Goal: Use online tool/utility: Utilize a website feature to perform a specific function

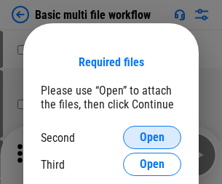
click at [152, 137] on span "Open" at bounding box center [152, 138] width 25 height 12
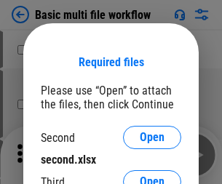
scroll to position [9, 0]
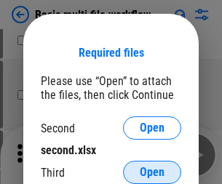
click at [152, 172] on span "Open" at bounding box center [152, 172] width 25 height 12
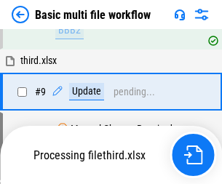
scroll to position [506, 0]
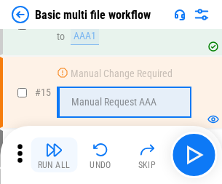
click at [54, 155] on img "button" at bounding box center [53, 149] width 17 height 17
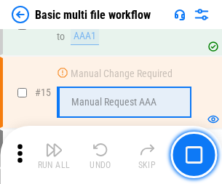
scroll to position [967, 0]
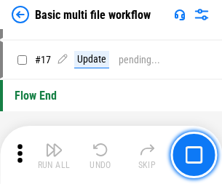
click at [54, 155] on img "button" at bounding box center [53, 149] width 17 height 17
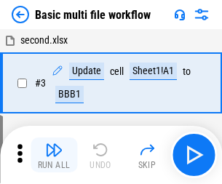
click at [54, 155] on img "button" at bounding box center [53, 149] width 17 height 17
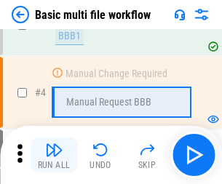
click at [54, 155] on img "button" at bounding box center [53, 149] width 17 height 17
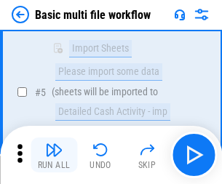
click at [54, 155] on img "button" at bounding box center [53, 149] width 17 height 17
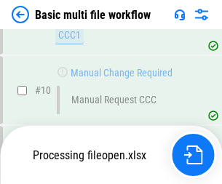
scroll to position [681, 0]
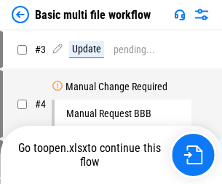
scroll to position [59, 0]
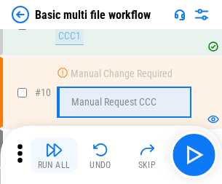
click at [54, 155] on img "button" at bounding box center [53, 149] width 17 height 17
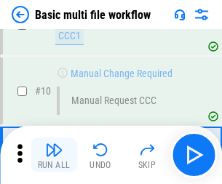
click at [54, 155] on img "button" at bounding box center [53, 149] width 17 height 17
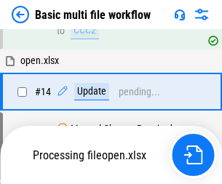
scroll to position [760, 0]
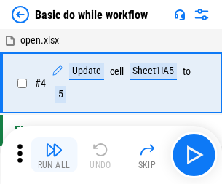
click at [54, 155] on img "button" at bounding box center [53, 149] width 17 height 17
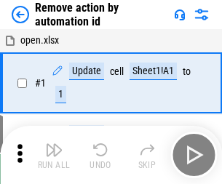
click at [54, 155] on img "button" at bounding box center [53, 149] width 17 height 17
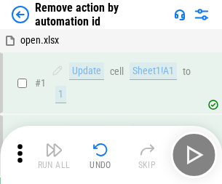
scroll to position [54, 0]
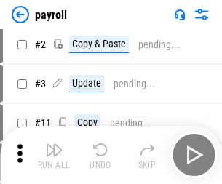
click at [54, 155] on img "button" at bounding box center [53, 149] width 17 height 17
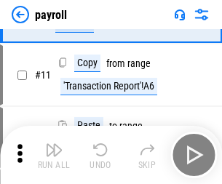
scroll to position [105, 0]
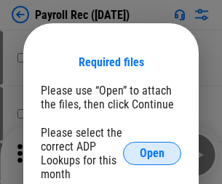
click at [152, 153] on span "Open" at bounding box center [152, 154] width 25 height 12
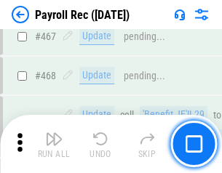
scroll to position [7745, 0]
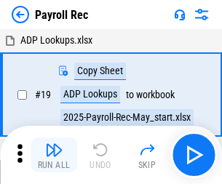
click at [54, 155] on img "button" at bounding box center [53, 149] width 17 height 17
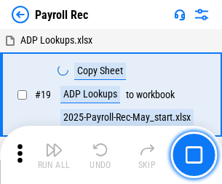
scroll to position [89, 0]
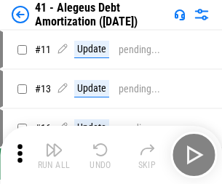
click at [54, 155] on img "button" at bounding box center [53, 149] width 17 height 17
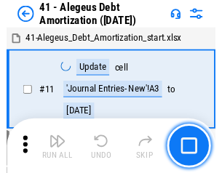
scroll to position [179, 0]
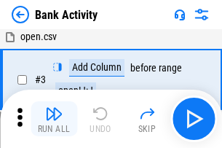
click at [54, 118] on img "button" at bounding box center [53, 113] width 17 height 17
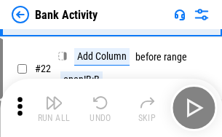
scroll to position [390, 0]
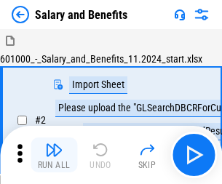
click at [54, 144] on img "button" at bounding box center [53, 149] width 17 height 17
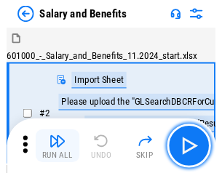
scroll to position [20, 0]
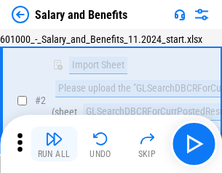
click at [54, 144] on img "button" at bounding box center [53, 138] width 17 height 17
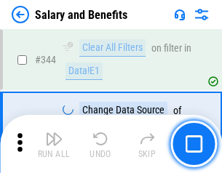
scroll to position [6805, 0]
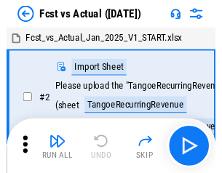
scroll to position [19, 0]
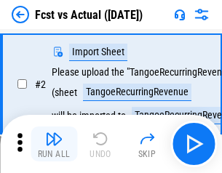
click at [54, 144] on img "button" at bounding box center [53, 138] width 17 height 17
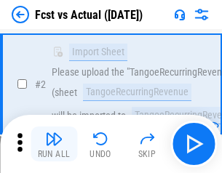
click at [54, 144] on img "button" at bounding box center [53, 138] width 17 height 17
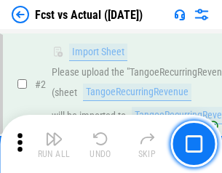
scroll to position [136, 0]
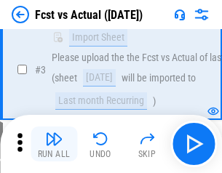
click at [54, 144] on img "button" at bounding box center [53, 138] width 17 height 17
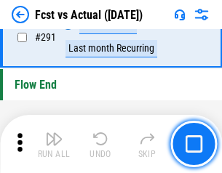
scroll to position [6878, 0]
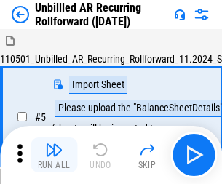
click at [54, 144] on img "button" at bounding box center [53, 149] width 17 height 17
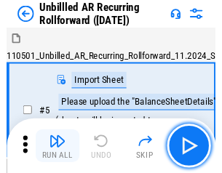
scroll to position [31, 0]
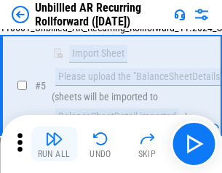
click at [54, 144] on img "button" at bounding box center [53, 138] width 17 height 17
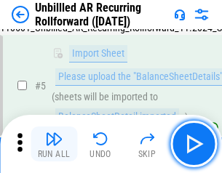
scroll to position [137, 0]
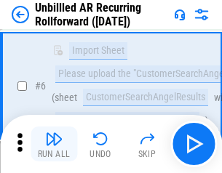
click at [54, 144] on img "button" at bounding box center [53, 138] width 17 height 17
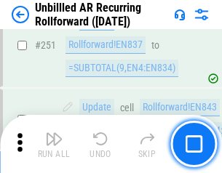
scroll to position [4936, 0]
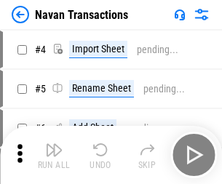
click at [54, 144] on img "button" at bounding box center [53, 149] width 17 height 17
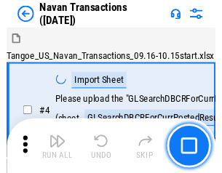
scroll to position [23, 0]
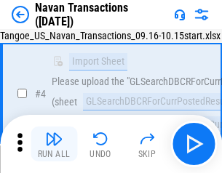
click at [54, 144] on img "button" at bounding box center [53, 138] width 17 height 17
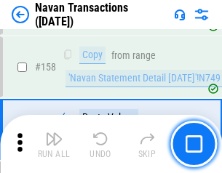
scroll to position [4712, 0]
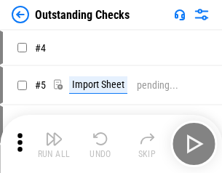
click at [54, 144] on img "button" at bounding box center [53, 138] width 17 height 17
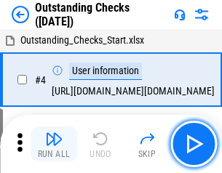
scroll to position [61, 0]
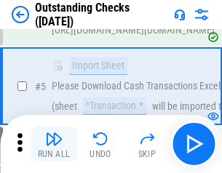
click at [54, 144] on img "button" at bounding box center [53, 138] width 17 height 17
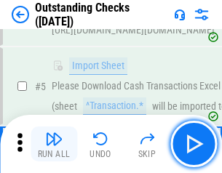
scroll to position [152, 0]
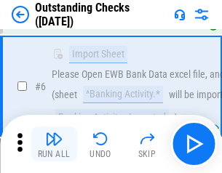
click at [54, 144] on img "button" at bounding box center [53, 138] width 17 height 17
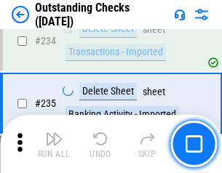
scroll to position [4413, 0]
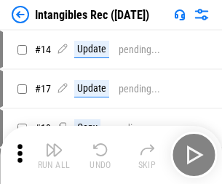
click at [54, 155] on img "button" at bounding box center [53, 149] width 17 height 17
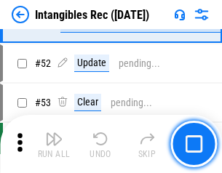
scroll to position [566, 0]
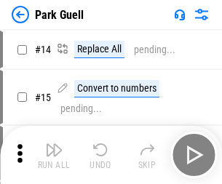
click at [54, 144] on img "button" at bounding box center [53, 149] width 17 height 17
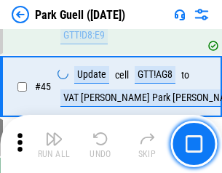
scroll to position [1817, 0]
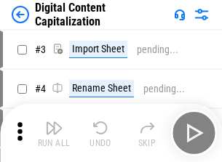
click at [54, 122] on img "button" at bounding box center [53, 127] width 17 height 17
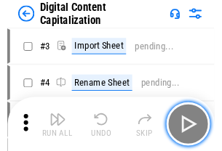
scroll to position [42, 0]
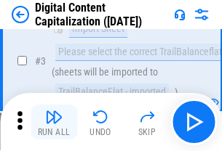
click at [54, 122] on img "button" at bounding box center [53, 116] width 17 height 17
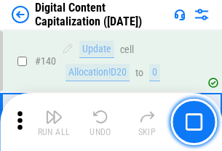
scroll to position [1541, 0]
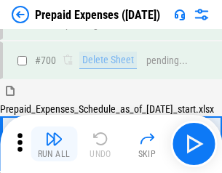
click at [54, 144] on img "button" at bounding box center [53, 138] width 17 height 17
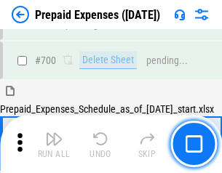
scroll to position [3910, 0]
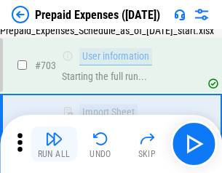
click at [54, 144] on img "button" at bounding box center [53, 138] width 17 height 17
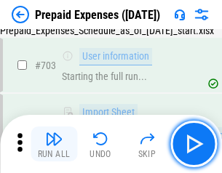
scroll to position [3996, 0]
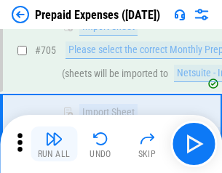
click at [54, 144] on img "button" at bounding box center [53, 138] width 17 height 17
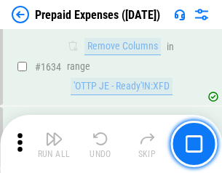
scroll to position [14150, 0]
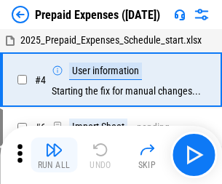
click at [54, 155] on img "button" at bounding box center [53, 149] width 17 height 17
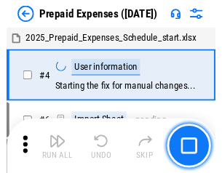
scroll to position [64, 0]
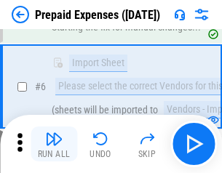
click at [54, 144] on img "button" at bounding box center [53, 138] width 17 height 17
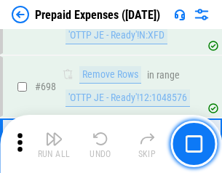
scroll to position [5061, 0]
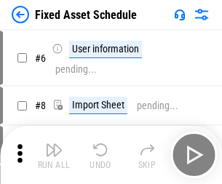
click at [54, 155] on img "button" at bounding box center [53, 149] width 17 height 17
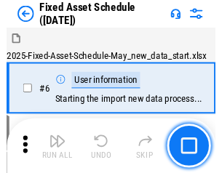
scroll to position [78, 0]
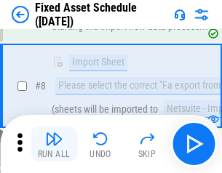
click at [54, 144] on img "button" at bounding box center [53, 138] width 17 height 17
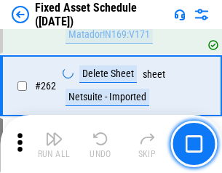
scroll to position [4632, 0]
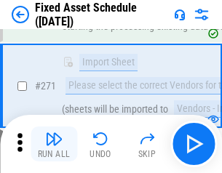
click at [54, 144] on img "button" at bounding box center [53, 138] width 17 height 17
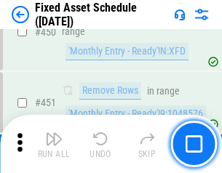
scroll to position [6497, 0]
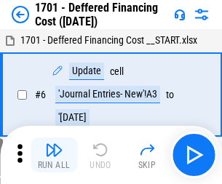
click at [54, 155] on img "button" at bounding box center [53, 149] width 17 height 17
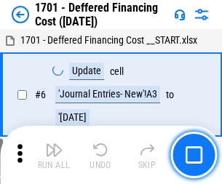
scroll to position [174, 0]
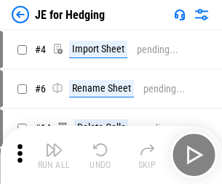
click at [54, 144] on img "button" at bounding box center [53, 149] width 17 height 17
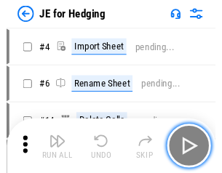
scroll to position [2, 0]
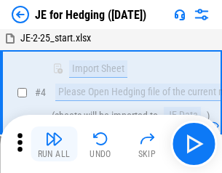
click at [54, 144] on img "button" at bounding box center [53, 138] width 17 height 17
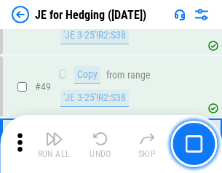
scroll to position [941, 0]
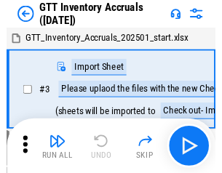
scroll to position [2, 0]
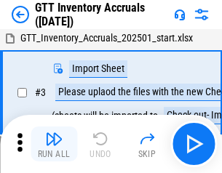
click at [54, 144] on img "button" at bounding box center [53, 138] width 17 height 17
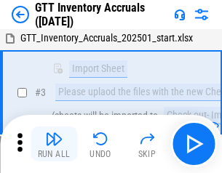
click at [54, 144] on img "button" at bounding box center [53, 138] width 17 height 17
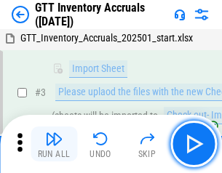
scroll to position [94, 0]
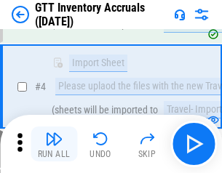
click at [54, 144] on img "button" at bounding box center [53, 138] width 17 height 17
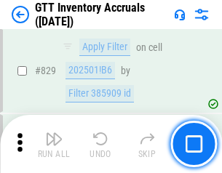
scroll to position [11031, 0]
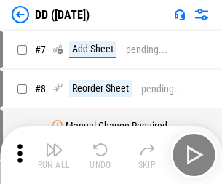
click at [54, 155] on img "button" at bounding box center [53, 149] width 17 height 17
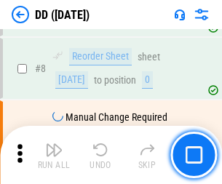
scroll to position [140, 0]
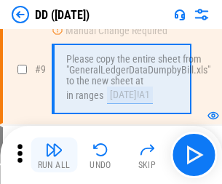
click at [54, 155] on img "button" at bounding box center [53, 149] width 17 height 17
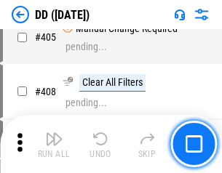
scroll to position [6502, 0]
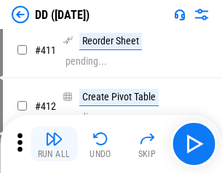
click at [54, 144] on img "button" at bounding box center [53, 138] width 17 height 17
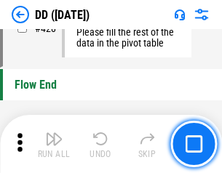
scroll to position [6956, 0]
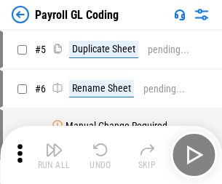
click at [54, 155] on img "button" at bounding box center [53, 149] width 17 height 17
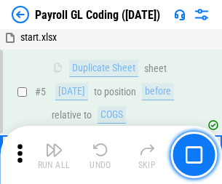
scroll to position [174, 0]
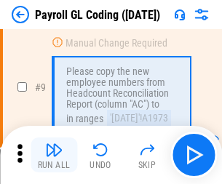
click at [54, 155] on img "button" at bounding box center [53, 149] width 17 height 17
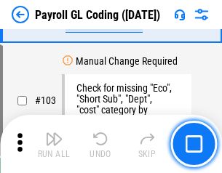
scroll to position [3410, 0]
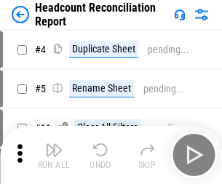
click at [54, 155] on img "button" at bounding box center [53, 149] width 17 height 17
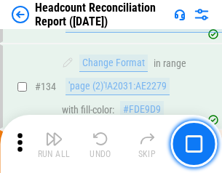
scroll to position [1747, 0]
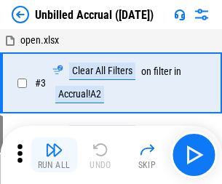
click at [54, 155] on img "button" at bounding box center [53, 149] width 17 height 17
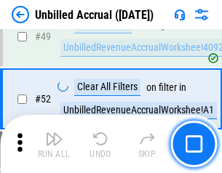
scroll to position [1318, 0]
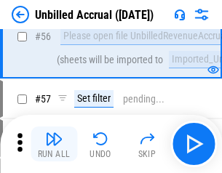
click at [54, 144] on img "button" at bounding box center [53, 138] width 17 height 17
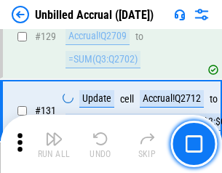
scroll to position [4329, 0]
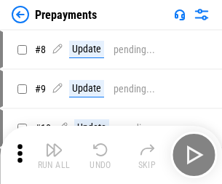
click at [54, 155] on img "button" at bounding box center [53, 149] width 17 height 17
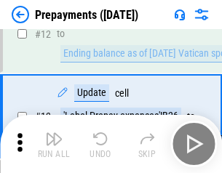
scroll to position [91, 0]
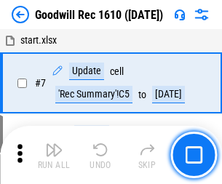
scroll to position [249, 0]
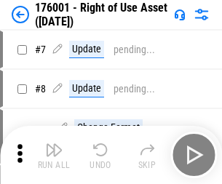
click at [54, 155] on img "button" at bounding box center [53, 149] width 17 height 17
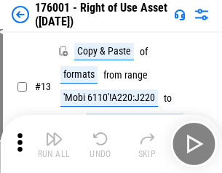
scroll to position [94, 0]
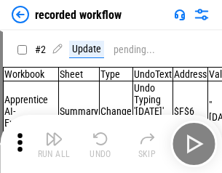
click at [54, 144] on img "button" at bounding box center [53, 138] width 17 height 17
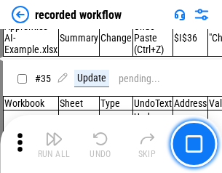
scroll to position [4542, 0]
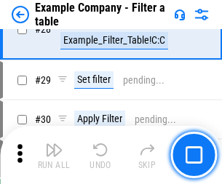
scroll to position [1330, 0]
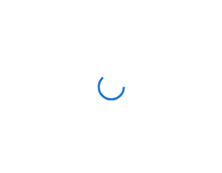
scroll to position [23, 0]
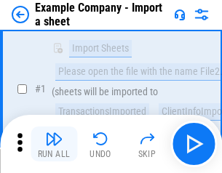
click at [54, 144] on img "button" at bounding box center [53, 138] width 17 height 17
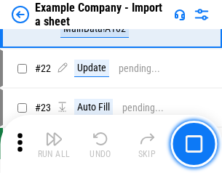
scroll to position [321, 0]
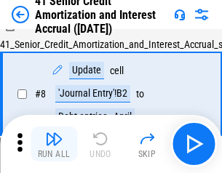
click at [54, 144] on img "button" at bounding box center [53, 138] width 17 height 17
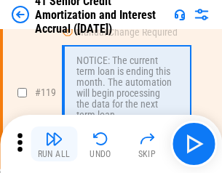
click at [54, 144] on img "button" at bounding box center [53, 138] width 17 height 17
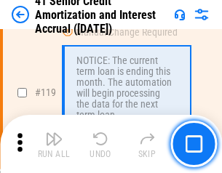
scroll to position [1371, 0]
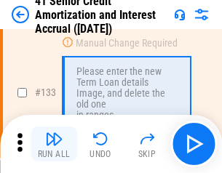
click at [54, 144] on img "button" at bounding box center [53, 138] width 17 height 17
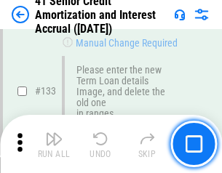
scroll to position [1519, 0]
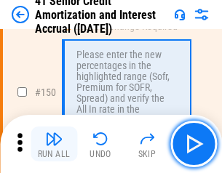
click at [54, 144] on img "button" at bounding box center [53, 138] width 17 height 17
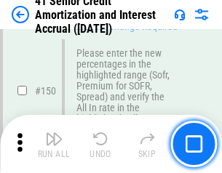
scroll to position [1671, 0]
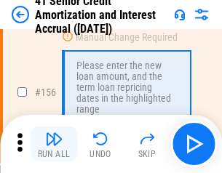
click at [54, 144] on img "button" at bounding box center [53, 138] width 17 height 17
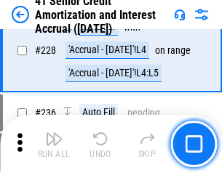
scroll to position [3255, 0]
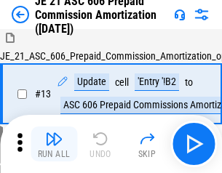
click at [54, 144] on img "button" at bounding box center [53, 138] width 17 height 17
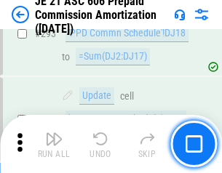
scroll to position [2674, 0]
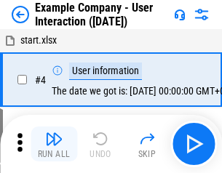
click at [54, 144] on img "button" at bounding box center [53, 138] width 17 height 17
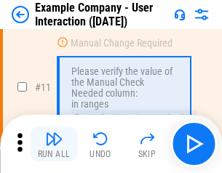
click at [54, 144] on img "button" at bounding box center [53, 138] width 17 height 17
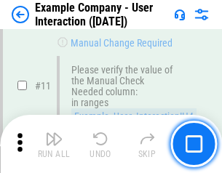
scroll to position [315, 0]
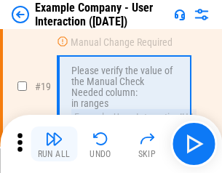
click at [54, 144] on img "button" at bounding box center [53, 138] width 17 height 17
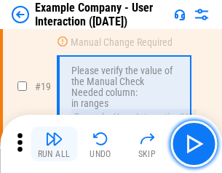
click at [54, 144] on img "button" at bounding box center [53, 138] width 17 height 17
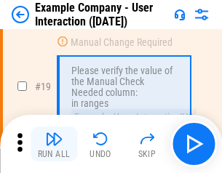
click at [54, 144] on img "button" at bounding box center [53, 138] width 17 height 17
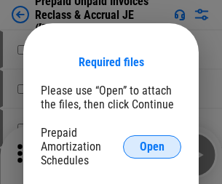
click at [152, 146] on span "Open" at bounding box center [152, 147] width 25 height 12
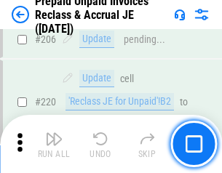
scroll to position [1884, 0]
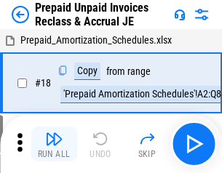
click at [54, 144] on img "button" at bounding box center [53, 138] width 17 height 17
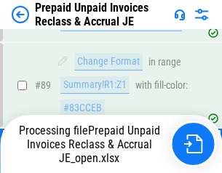
scroll to position [975, 0]
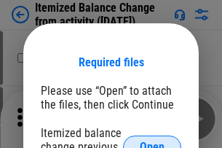
click at [152, 141] on span "Open" at bounding box center [152, 147] width 25 height 12
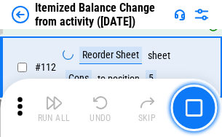
scroll to position [2431, 0]
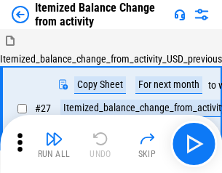
scroll to position [23, 0]
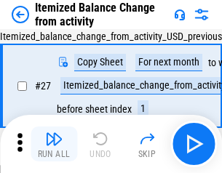
click at [54, 144] on img "button" at bounding box center [53, 138] width 17 height 17
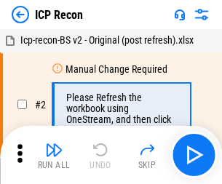
scroll to position [7, 0]
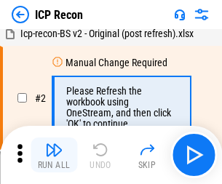
click at [54, 155] on img "button" at bounding box center [53, 149] width 17 height 17
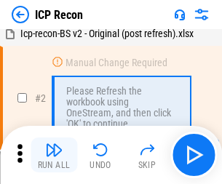
click at [54, 155] on img "button" at bounding box center [53, 149] width 17 height 17
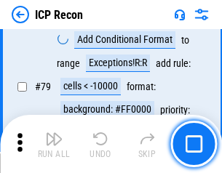
scroll to position [1424, 0]
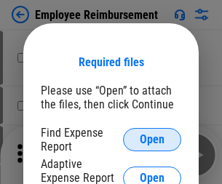
click at [152, 140] on span "Open" at bounding box center [152, 140] width 25 height 12
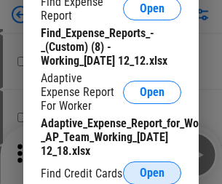
click at [152, 172] on span "Open" at bounding box center [152, 173] width 25 height 12
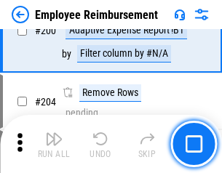
scroll to position [3584, 0]
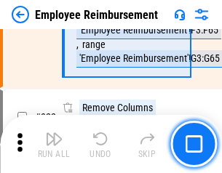
click at [54, 144] on img "button" at bounding box center [53, 138] width 17 height 17
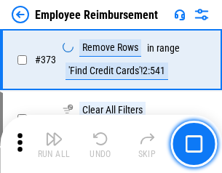
scroll to position [7603, 0]
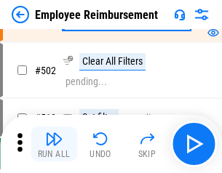
click at [54, 144] on img "button" at bounding box center [53, 138] width 17 height 17
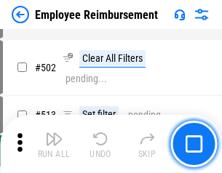
scroll to position [9097, 0]
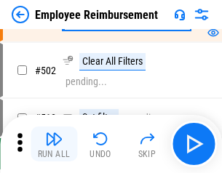
click at [54, 144] on img "button" at bounding box center [53, 138] width 17 height 17
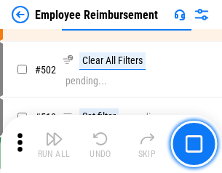
click at [54, 144] on img "button" at bounding box center [53, 138] width 17 height 17
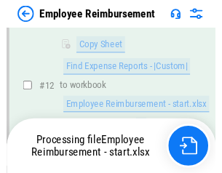
scroll to position [296, 0]
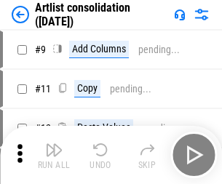
click at [54, 155] on img "button" at bounding box center [53, 149] width 17 height 17
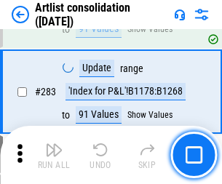
scroll to position [6010, 0]
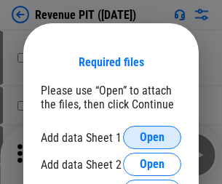
click at [152, 137] on span "Open" at bounding box center [152, 138] width 25 height 12
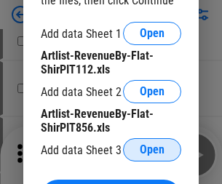
click at [152, 150] on span "Open" at bounding box center [152, 150] width 25 height 12
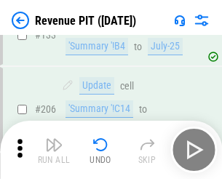
scroll to position [1477, 0]
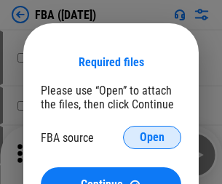
click at [152, 137] on span "Open" at bounding box center [152, 138] width 25 height 12
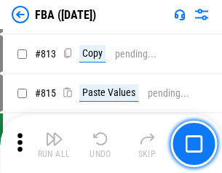
scroll to position [12635, 0]
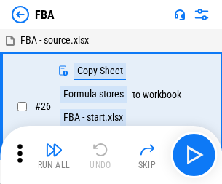
scroll to position [15, 0]
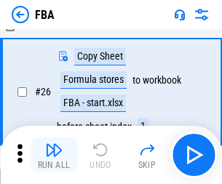
click at [54, 155] on img "button" at bounding box center [53, 149] width 17 height 17
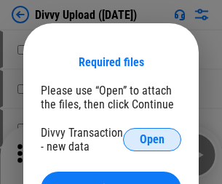
click at [152, 140] on span "Open" at bounding box center [152, 140] width 25 height 12
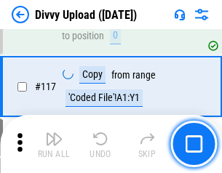
scroll to position [1230, 0]
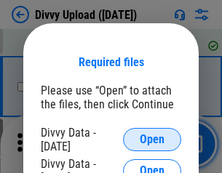
click at [152, 140] on span "Open" at bounding box center [152, 140] width 25 height 12
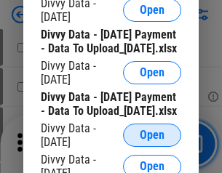
click at [152, 141] on span "Open" at bounding box center [152, 135] width 25 height 12
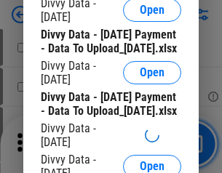
scroll to position [1361, 0]
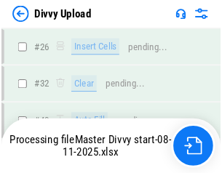
scroll to position [1230, 0]
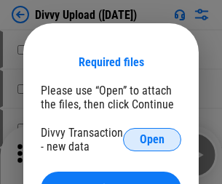
click at [152, 140] on span "Open" at bounding box center [152, 140] width 25 height 12
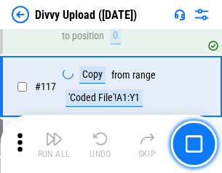
scroll to position [1230, 0]
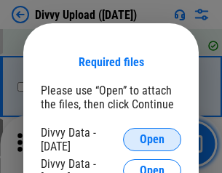
click at [152, 140] on span "Open" at bounding box center [152, 140] width 25 height 12
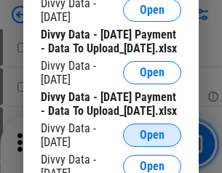
click at [152, 141] on span "Open" at bounding box center [152, 135] width 25 height 12
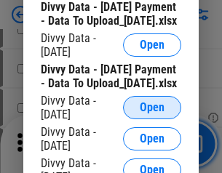
click at [152, 113] on span "Open" at bounding box center [152, 108] width 25 height 12
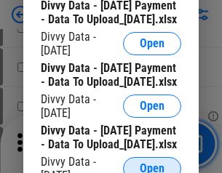
click at [152, 163] on span "Open" at bounding box center [152, 169] width 25 height 12
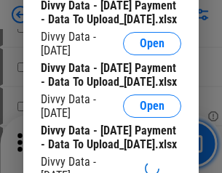
scroll to position [1665, 0]
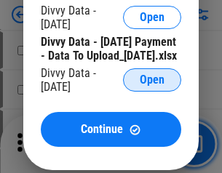
click at [152, 86] on span "Open" at bounding box center [152, 80] width 25 height 12
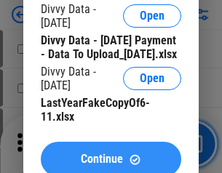
click at [110, 153] on span "Continue" at bounding box center [102, 159] width 42 height 12
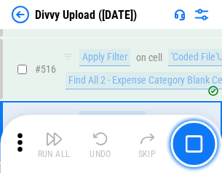
scroll to position [9118, 0]
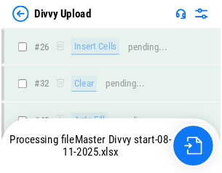
scroll to position [1230, 0]
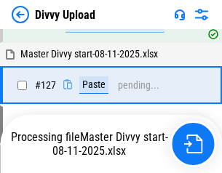
scroll to position [1573, 0]
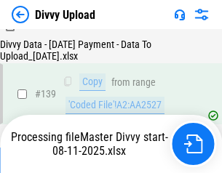
scroll to position [2077, 0]
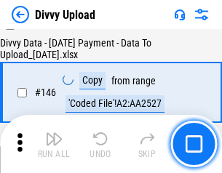
scroll to position [2397, 0]
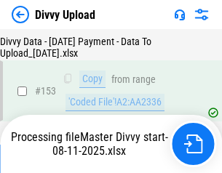
scroll to position [2718, 0]
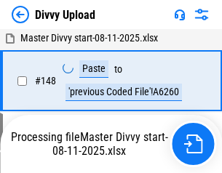
scroll to position [2633, 0]
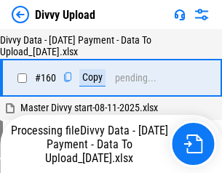
scroll to position [3038, 0]
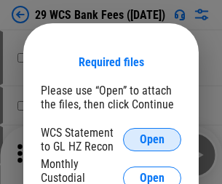
click at [152, 140] on span "Open" at bounding box center [152, 140] width 25 height 12
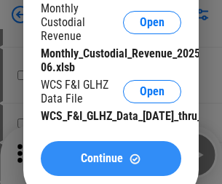
click at [110, 164] on span "Continue" at bounding box center [102, 159] width 42 height 12
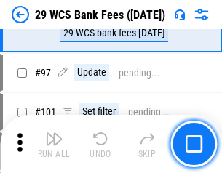
scroll to position [1416, 0]
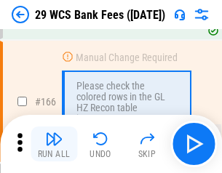
click at [54, 144] on img "button" at bounding box center [53, 138] width 17 height 17
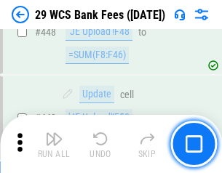
scroll to position [7037, 0]
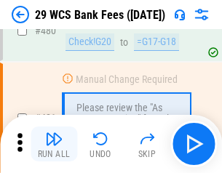
click at [54, 144] on img "button" at bounding box center [53, 138] width 17 height 17
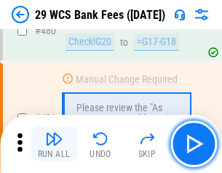
scroll to position [7494, 0]
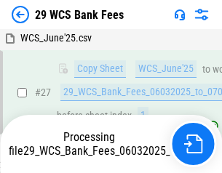
scroll to position [290, 0]
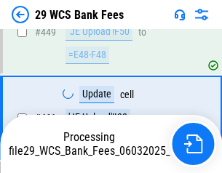
scroll to position [7393, 0]
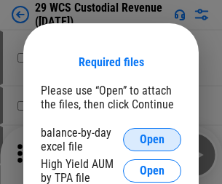
click at [152, 140] on span "Open" at bounding box center [152, 140] width 25 height 12
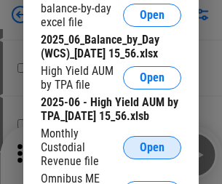
click at [152, 153] on span "Open" at bounding box center [152, 148] width 25 height 12
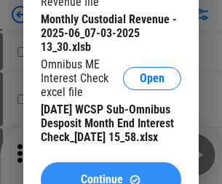
click at [110, 174] on span "Continue" at bounding box center [102, 180] width 42 height 12
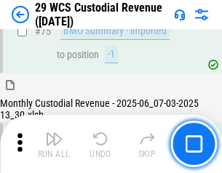
scroll to position [1518, 0]
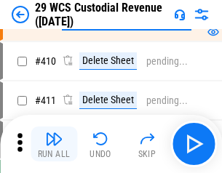
click at [54, 144] on img "button" at bounding box center [53, 138] width 17 height 17
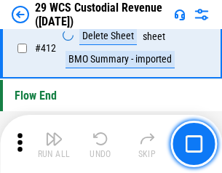
scroll to position [6941, 0]
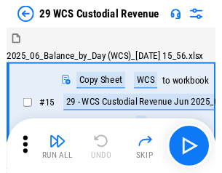
scroll to position [35, 0]
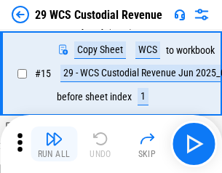
click at [54, 144] on img "button" at bounding box center [53, 138] width 17 height 17
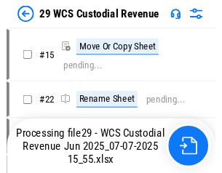
scroll to position [27, 0]
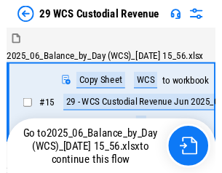
scroll to position [27, 0]
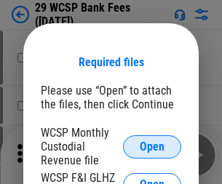
click at [152, 146] on span "Open" at bounding box center [152, 147] width 25 height 12
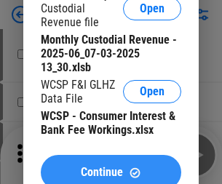
click at [110, 166] on span "Continue" at bounding box center [102, 172] width 42 height 12
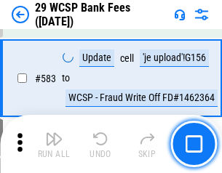
scroll to position [6683, 0]
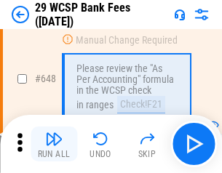
click at [54, 144] on img "button" at bounding box center [53, 138] width 17 height 17
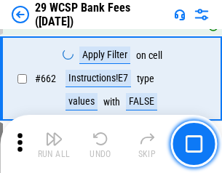
scroll to position [8488, 0]
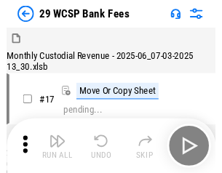
scroll to position [35, 0]
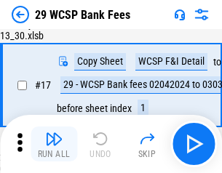
click at [54, 144] on img "button" at bounding box center [53, 138] width 17 height 17
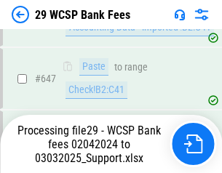
scroll to position [8004, 0]
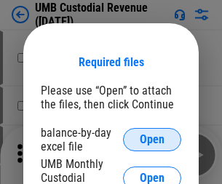
click at [152, 140] on span "Open" at bounding box center [152, 140] width 25 height 12
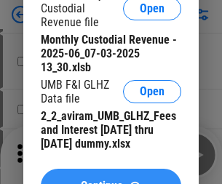
click at [110, 180] on span "Continue" at bounding box center [102, 186] width 42 height 12
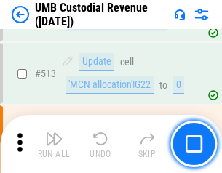
scroll to position [7029, 0]
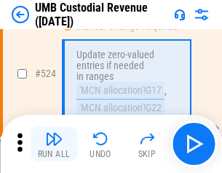
click at [54, 144] on img "button" at bounding box center [53, 138] width 17 height 17
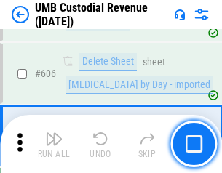
scroll to position [8389, 0]
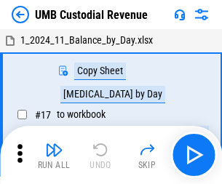
scroll to position [11, 0]
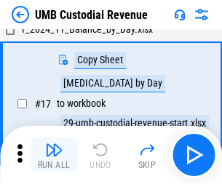
click at [54, 155] on img "button" at bounding box center [53, 149] width 17 height 17
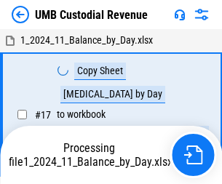
scroll to position [11, 0]
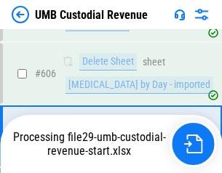
scroll to position [8355, 0]
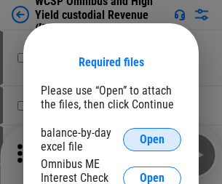
click at [152, 140] on span "Open" at bounding box center [152, 140] width 25 height 12
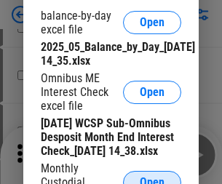
click at [152, 177] on span "Open" at bounding box center [152, 183] width 25 height 12
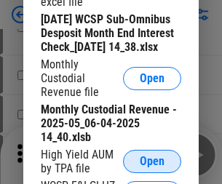
click at [152, 167] on span "Open" at bounding box center [152, 162] width 25 height 12
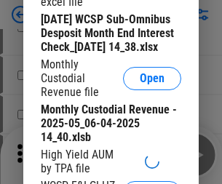
scroll to position [224, 0]
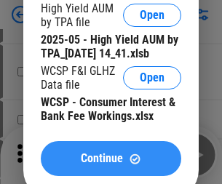
click at [110, 164] on span "Continue" at bounding box center [102, 159] width 42 height 12
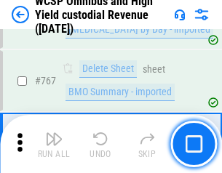
scroll to position [11842, 0]
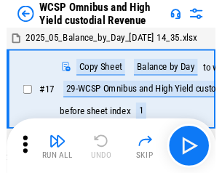
scroll to position [8, 0]
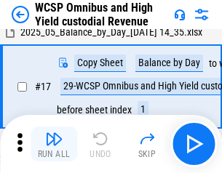
click at [54, 144] on img "button" at bounding box center [53, 138] width 17 height 17
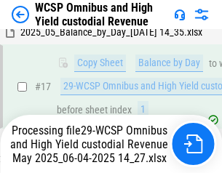
scroll to position [302, 0]
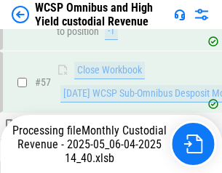
scroll to position [1491, 0]
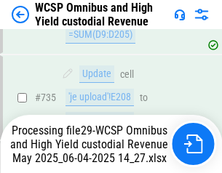
scroll to position [11684, 0]
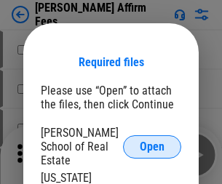
click at [152, 141] on span "Open" at bounding box center [152, 147] width 25 height 12
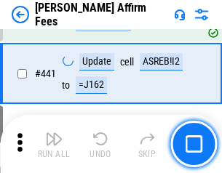
scroll to position [3343, 0]
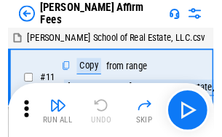
scroll to position [15, 0]
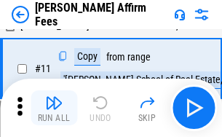
click at [54, 108] on img "button" at bounding box center [53, 102] width 17 height 17
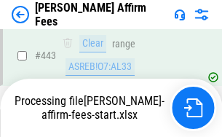
scroll to position [3811, 0]
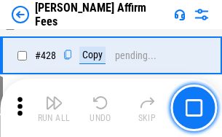
scroll to position [2906, 0]
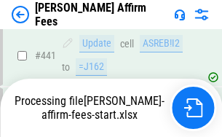
scroll to position [3811, 0]
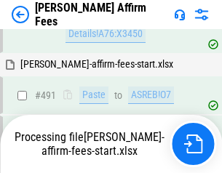
scroll to position [3952, 0]
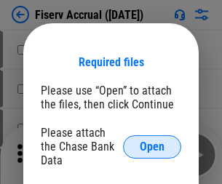
click at [152, 141] on span "Open" at bounding box center [152, 147] width 25 height 12
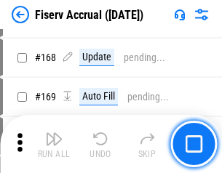
scroll to position [3044, 0]
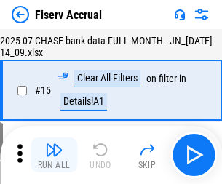
click at [54, 155] on img "button" at bounding box center [53, 149] width 17 height 17
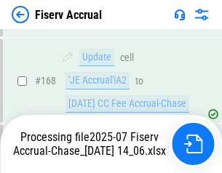
scroll to position [3729, 0]
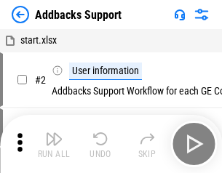
click at [54, 144] on img "button" at bounding box center [53, 138] width 17 height 17
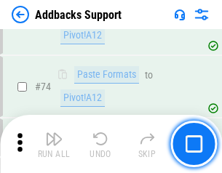
scroll to position [1058, 0]
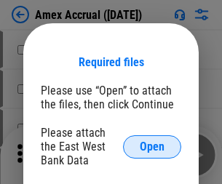
click at [152, 146] on span "Open" at bounding box center [152, 147] width 25 height 12
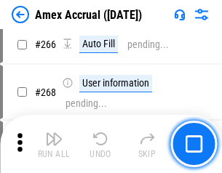
scroll to position [4076, 0]
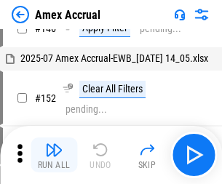
click at [54, 155] on img "button" at bounding box center [53, 149] width 17 height 17
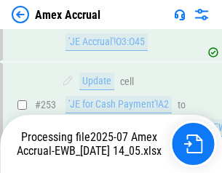
scroll to position [4330, 0]
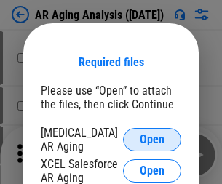
click at [152, 137] on span "Open" at bounding box center [152, 140] width 25 height 12
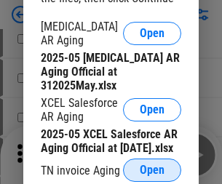
click at [152, 166] on span "Open" at bounding box center [152, 170] width 25 height 12
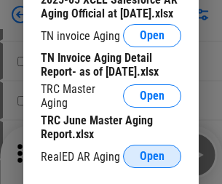
click at [152, 152] on span "Open" at bounding box center [152, 156] width 25 height 12
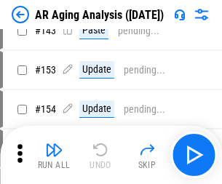
scroll to position [15, 0]
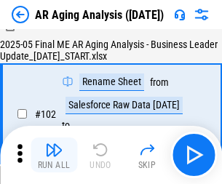
click at [54, 155] on img "button" at bounding box center [53, 149] width 17 height 17
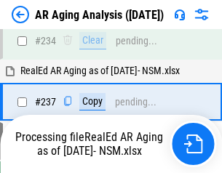
scroll to position [2253, 0]
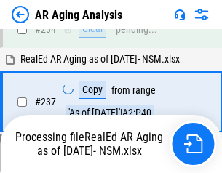
scroll to position [2236, 0]
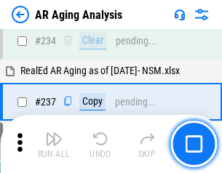
scroll to position [2236, 0]
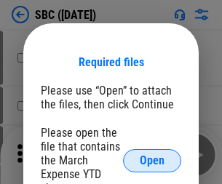
click at [152, 160] on span "Open" at bounding box center [152, 161] width 25 height 12
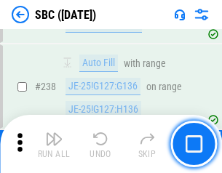
scroll to position [2748, 0]
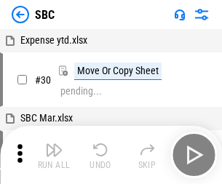
scroll to position [15, 0]
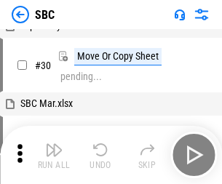
click at [54, 155] on img "button" at bounding box center [53, 149] width 17 height 17
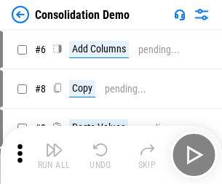
click at [54, 155] on img "button" at bounding box center [53, 149] width 17 height 17
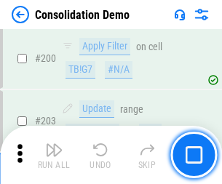
scroll to position [4557, 0]
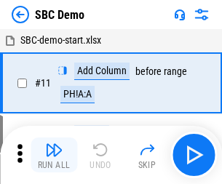
click at [54, 155] on img "button" at bounding box center [53, 149] width 17 height 17
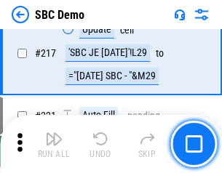
scroll to position [3588, 0]
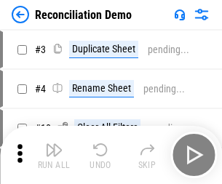
click at [54, 155] on img "button" at bounding box center [53, 149] width 17 height 17
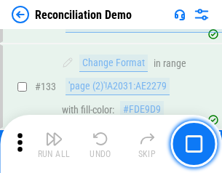
scroll to position [1726, 0]
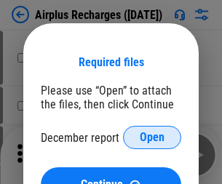
click at [152, 137] on span "Open" at bounding box center [152, 138] width 25 height 12
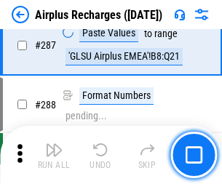
scroll to position [5247, 0]
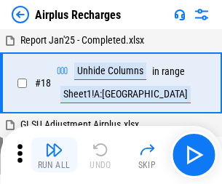
click at [54, 155] on img "button" at bounding box center [53, 149] width 17 height 17
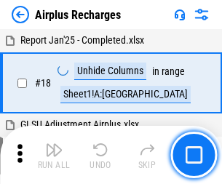
scroll to position [64, 0]
